Goal: Information Seeking & Learning: Learn about a topic

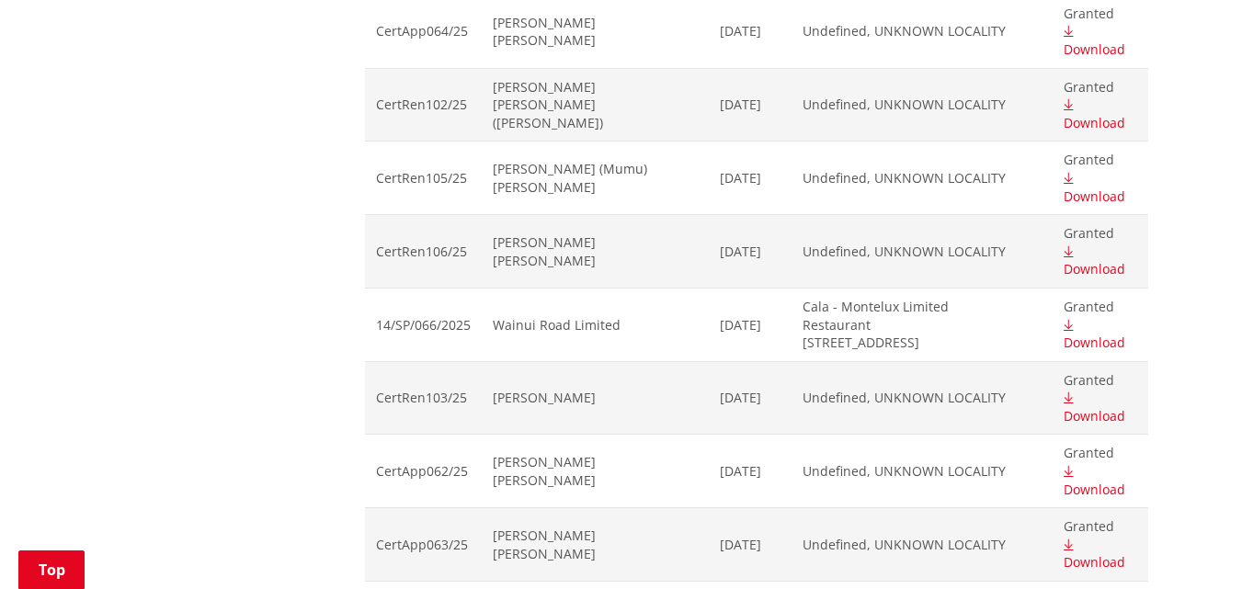
scroll to position [1287, 0]
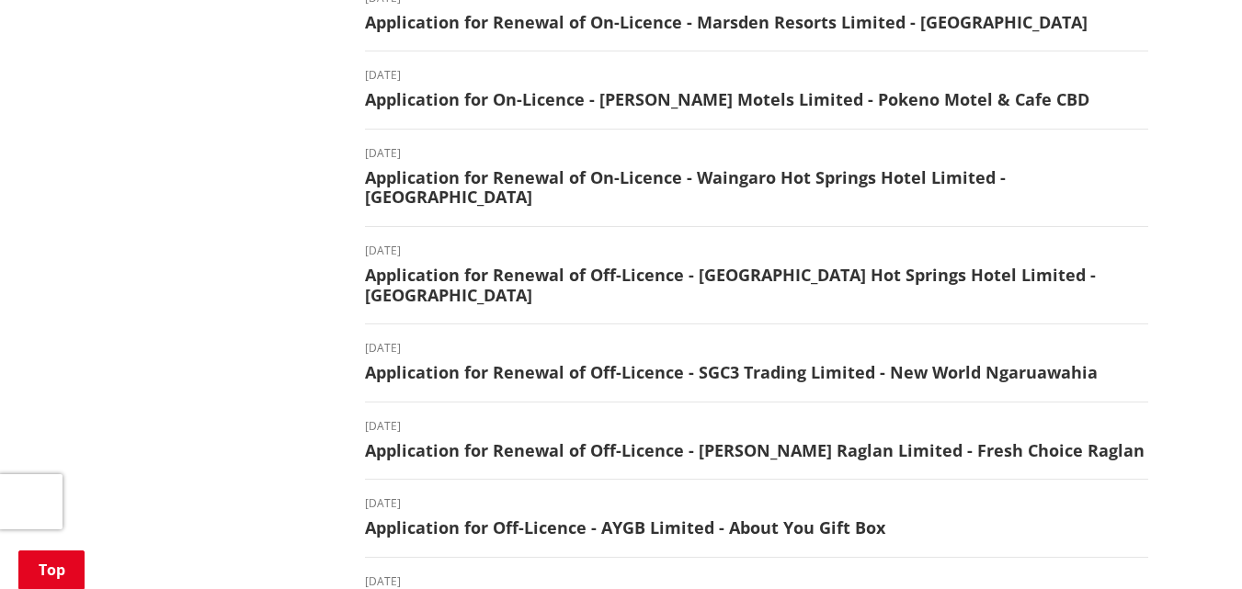
scroll to position [1471, 0]
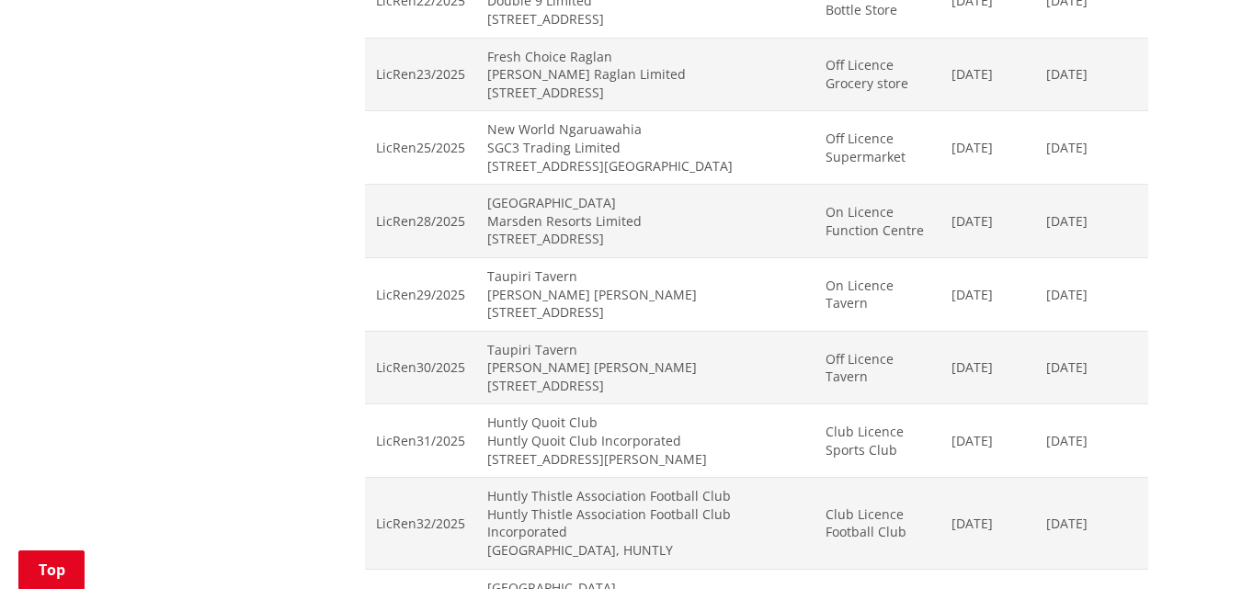
scroll to position [1930, 0]
